Goal: Find contact information: Find contact information

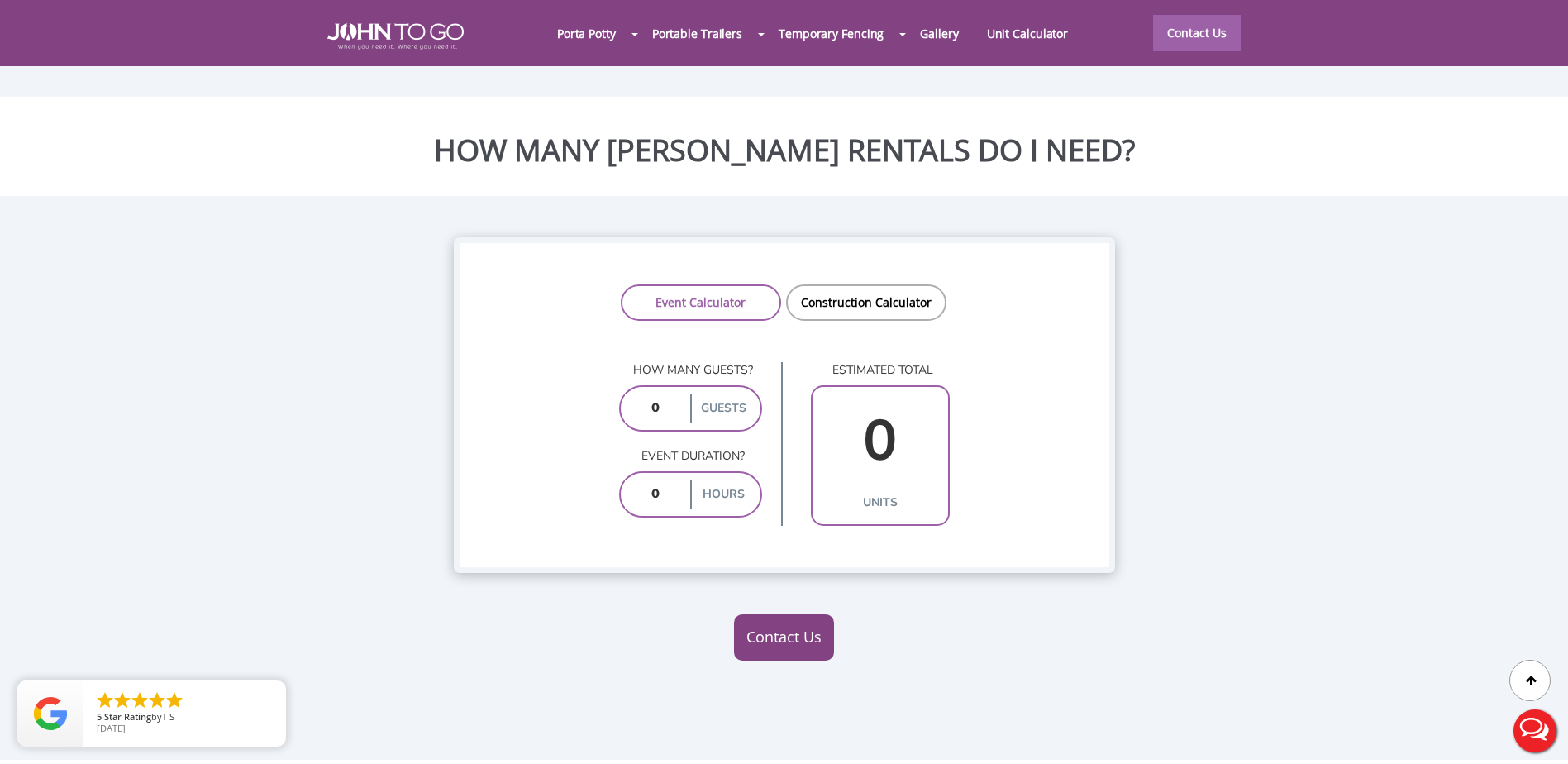
scroll to position [1240, 0]
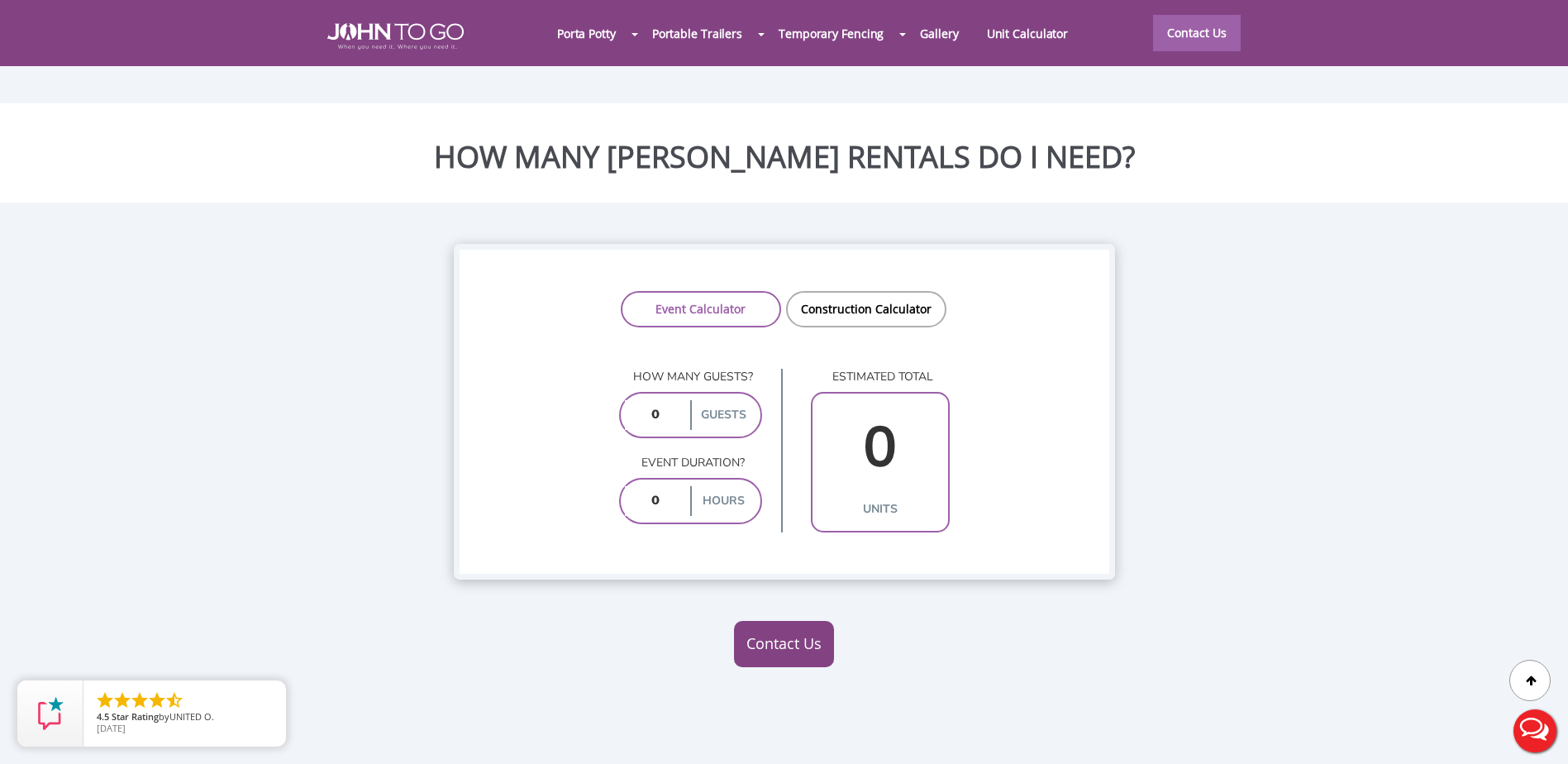
drag, startPoint x: 659, startPoint y: 372, endPoint x: 639, endPoint y: 366, distance: 20.9
click at [639, 400] on input "number" at bounding box center [656, 415] width 62 height 30
type input "15"
drag, startPoint x: 658, startPoint y: 464, endPoint x: 631, endPoint y: 458, distance: 27.7
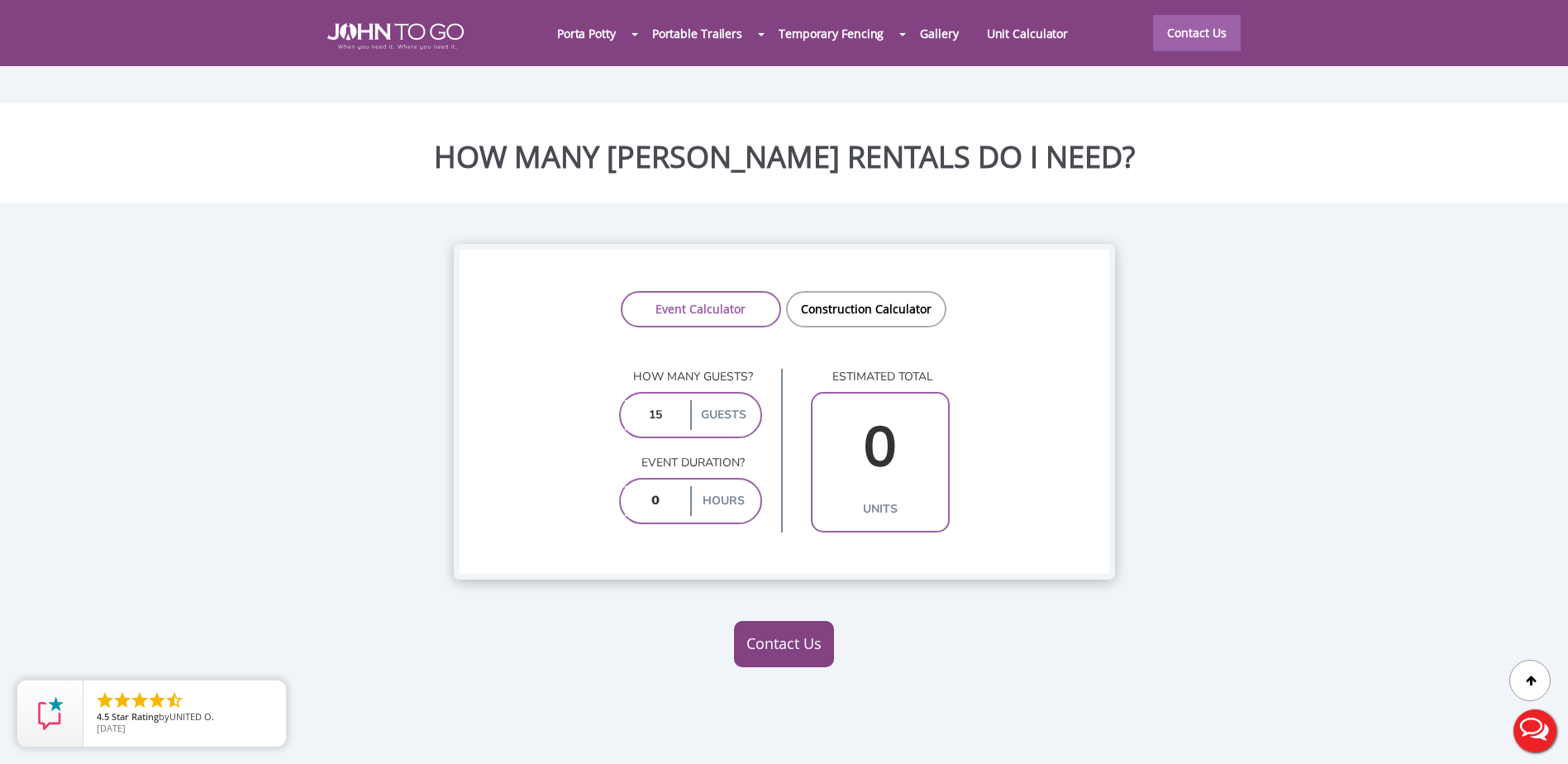
click at [631, 486] on input "number" at bounding box center [656, 501] width 62 height 30
type input "3"
type input "1"
type input "3"
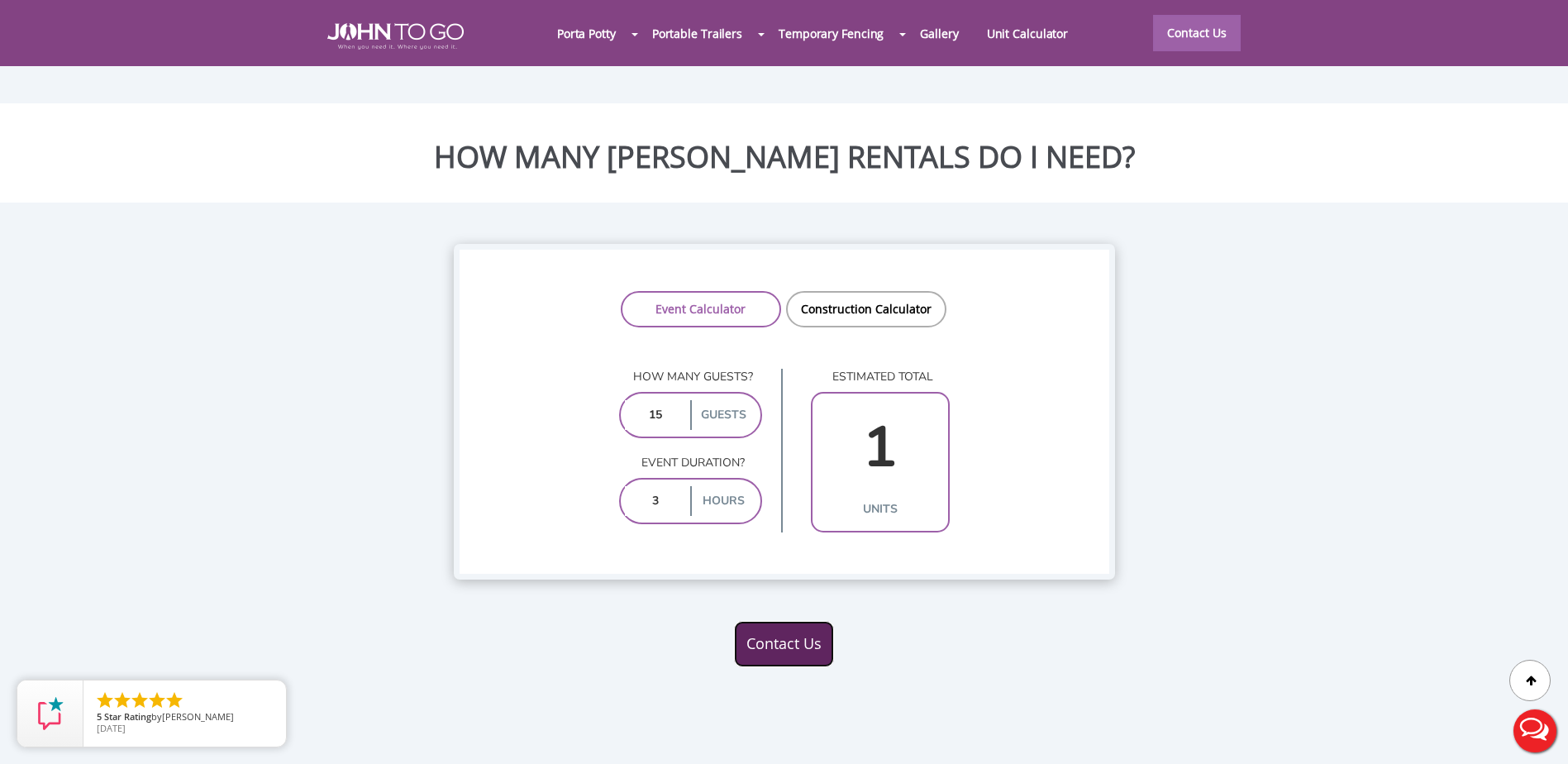
click at [762, 621] on link "Contact Us" at bounding box center [784, 644] width 100 height 47
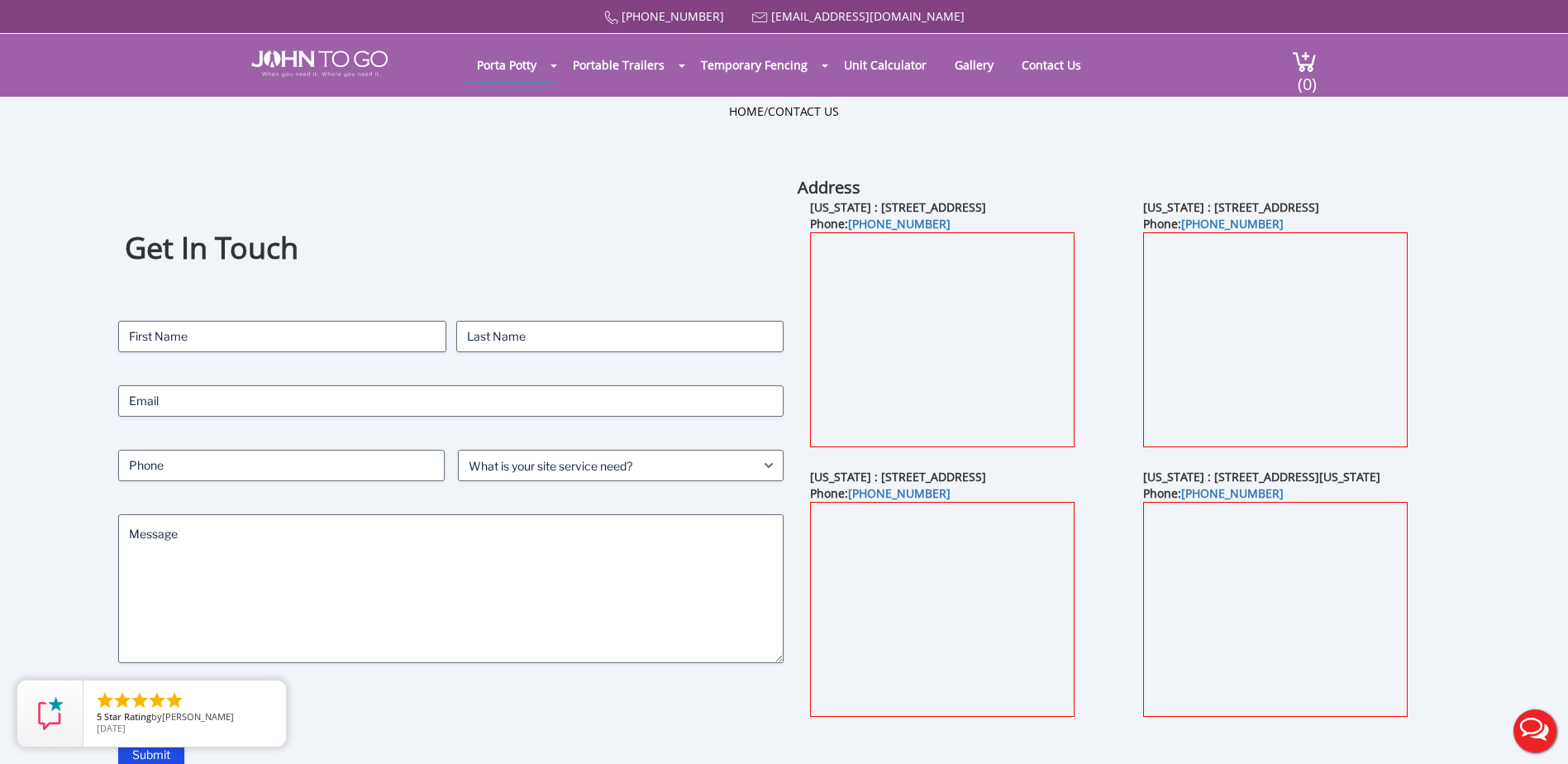
click at [663, 209] on div "Get In Touch Contact Name (Required) First Last Email (Required) Phone (Require…" at bounding box center [451, 473] width 665 height 594
click at [1103, 12] on div "[PHONE_NUMBER] [EMAIL_ADDRESS][DOMAIN_NAME]" at bounding box center [784, 17] width 1066 height 17
